Goal: Information Seeking & Learning: Learn about a topic

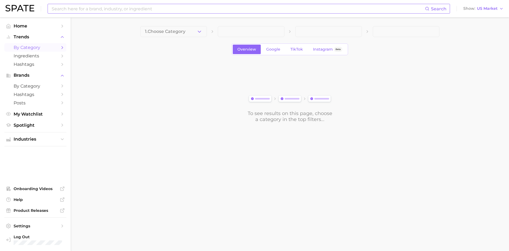
click at [159, 9] on input at bounding box center [238, 8] width 374 height 9
type input "beauty community"
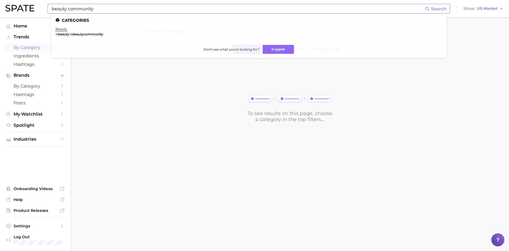
click at [96, 36] on em "beautycommunity" at bounding box center [87, 34] width 31 height 4
click at [61, 30] on link "beauty" at bounding box center [61, 29] width 12 height 4
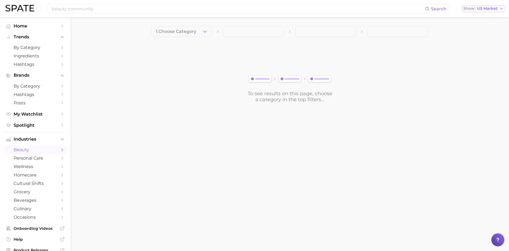
click at [489, 10] on span "US Market" at bounding box center [486, 8] width 21 height 3
click at [36, 151] on span "beauty" at bounding box center [35, 149] width 43 height 5
click at [117, 6] on input at bounding box center [238, 8] width 374 height 9
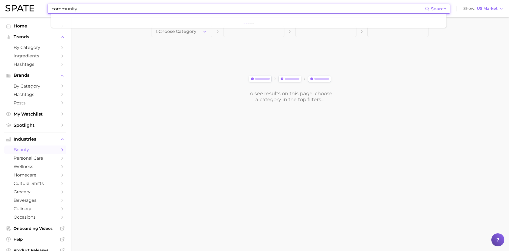
type input "community"
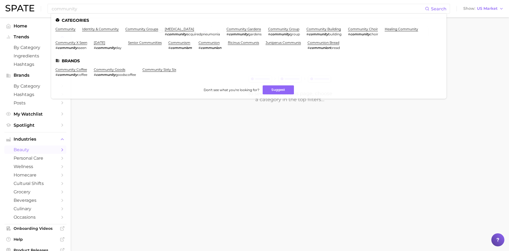
click at [90, 129] on main "1. Choose Category To see results on this page, choose a category in the top fi…" at bounding box center [290, 73] width 438 height 112
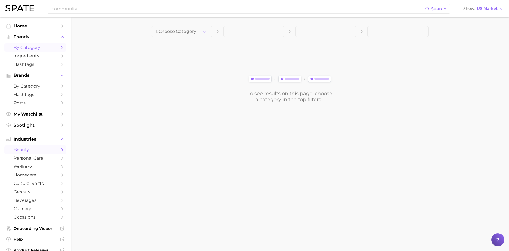
click at [58, 49] on link "by Category" at bounding box center [35, 47] width 62 height 8
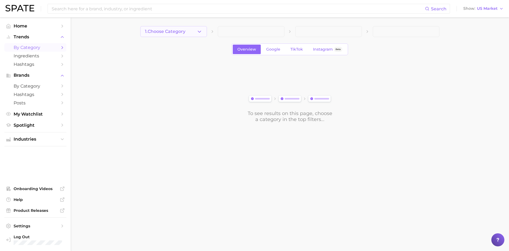
click at [192, 26] on button "1. Choose Category" at bounding box center [173, 31] width 67 height 11
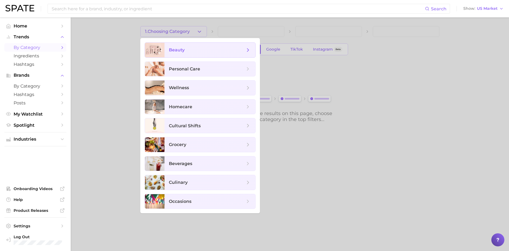
click at [180, 49] on span "beauty" at bounding box center [177, 49] width 16 height 5
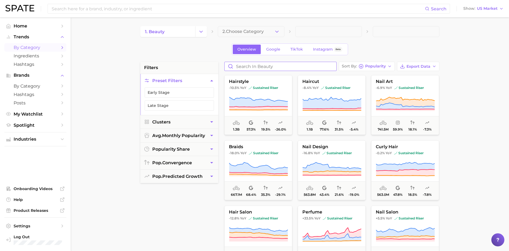
click at [272, 65] on input "Search in beauty" at bounding box center [280, 66] width 112 height 9
type input "community"
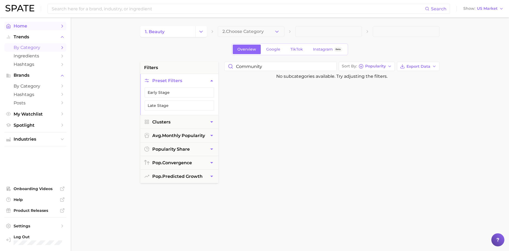
click at [25, 24] on span "Home" at bounding box center [35, 25] width 43 height 5
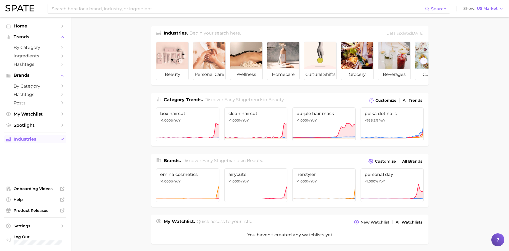
click at [44, 139] on span "Industries" at bounding box center [35, 139] width 43 height 5
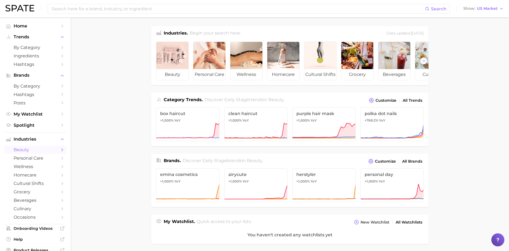
click at [42, 151] on span "beauty" at bounding box center [35, 149] width 43 height 5
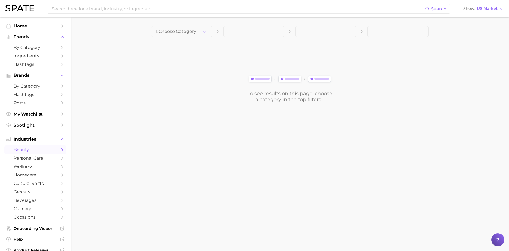
click at [199, 30] on button "1. Choose Category" at bounding box center [181, 31] width 61 height 11
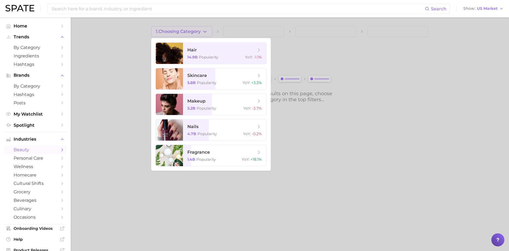
click at [120, 77] on div at bounding box center [254, 125] width 509 height 251
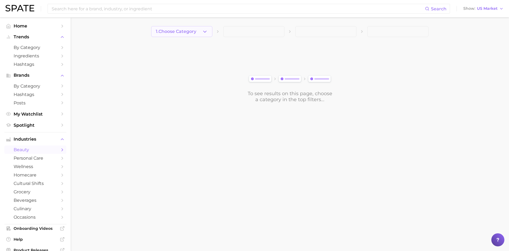
click at [196, 34] on span "1. Choose Category" at bounding box center [176, 31] width 40 height 5
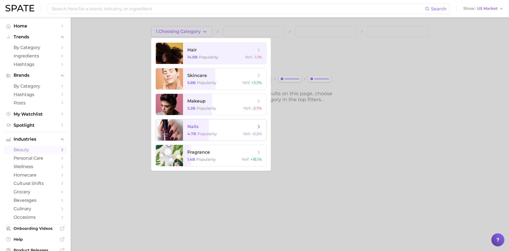
click at [175, 128] on div at bounding box center [169, 129] width 27 height 21
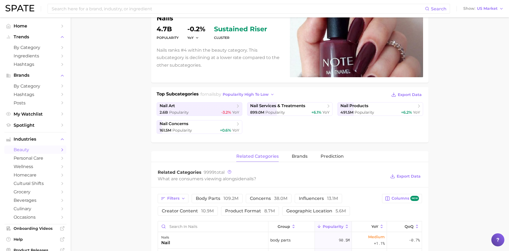
scroll to position [60, 0]
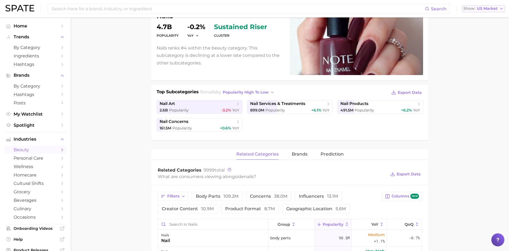
click at [481, 10] on span "US Market" at bounding box center [486, 8] width 21 height 3
click at [474, 65] on span "Global" at bounding box center [470, 66] width 12 height 5
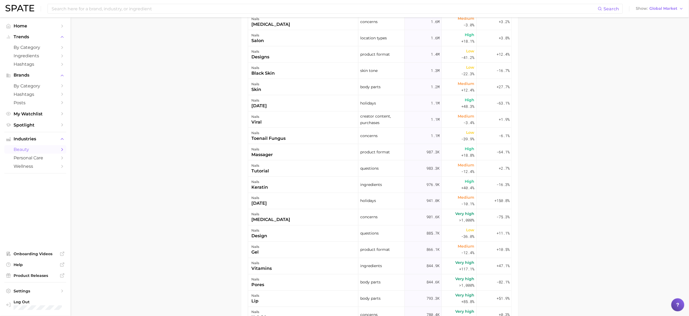
scroll to position [326, 0]
